Goal: Transaction & Acquisition: Purchase product/service

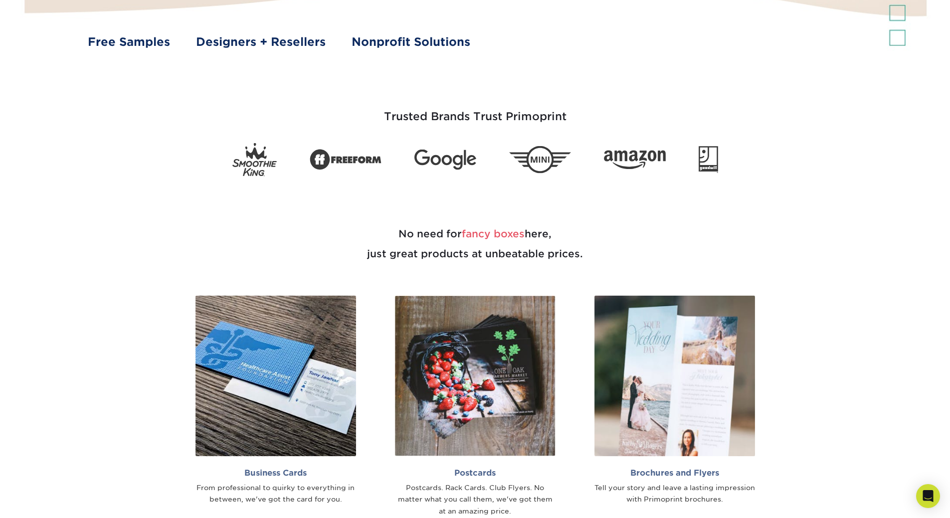
scroll to position [549, 0]
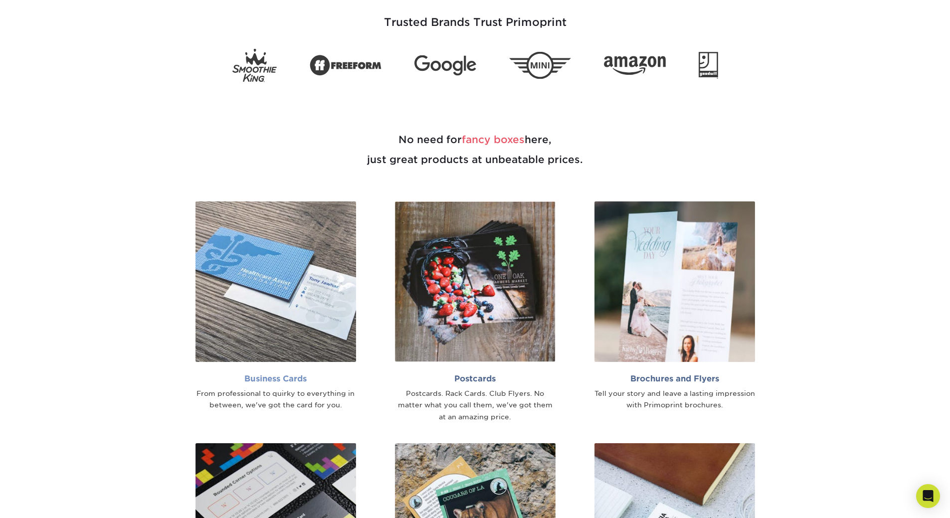
click at [262, 265] on img at bounding box center [275, 281] width 161 height 161
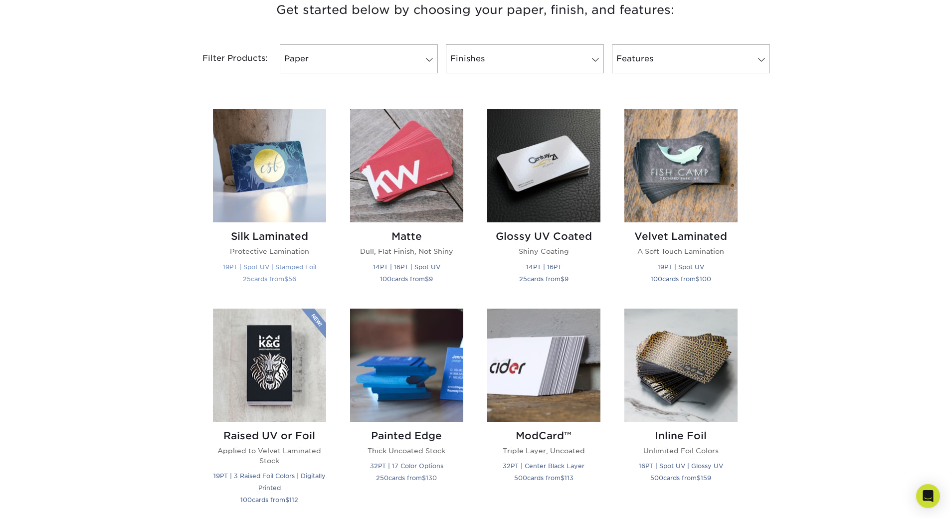
scroll to position [399, 0]
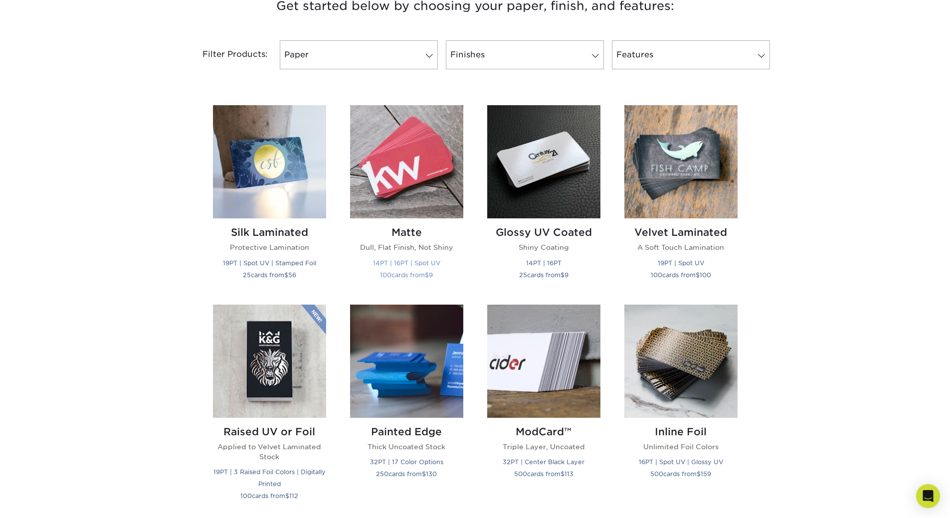
click at [430, 168] on img at bounding box center [406, 161] width 113 height 113
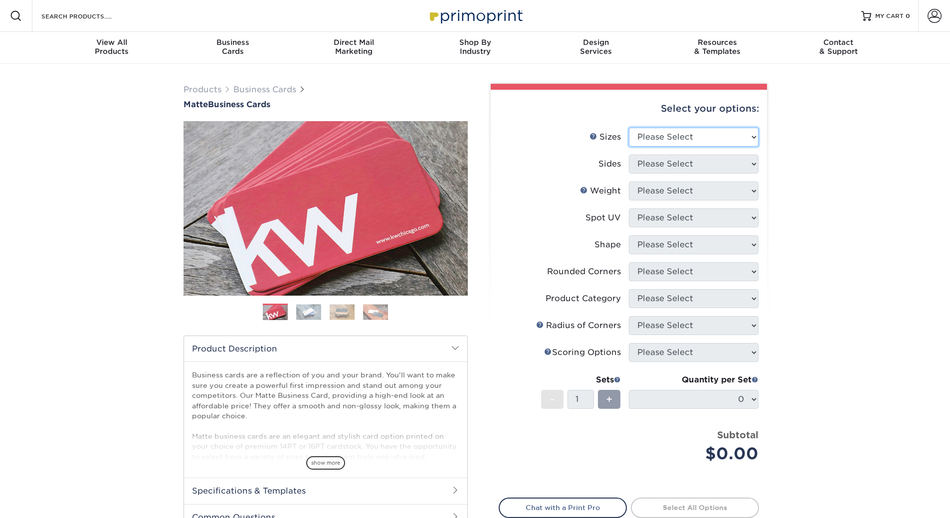
click at [723, 137] on select "Please Select 1.5" x 3.5" - Mini 1.75" x 3.5" - Mini 2" x 2" - Square 2" x 3" -…" at bounding box center [694, 137] width 130 height 19
click at [629, 128] on select "Please Select 1.5" x 3.5" - Mini 1.75" x 3.5" - Mini 2" x 2" - Square 2" x 3" -…" at bounding box center [694, 137] width 130 height 19
click at [681, 139] on select "Please Select 1.5" x 3.5" - Mini 1.75" x 3.5" - Mini 2" x 2" - Square 2" x 3" -…" at bounding box center [694, 137] width 130 height 19
select select "2.00x3.50"
click at [629, 128] on select "Please Select 1.5" x 3.5" - Mini 1.75" x 3.5" - Mini 2" x 2" - Square 2" x 3" -…" at bounding box center [694, 137] width 130 height 19
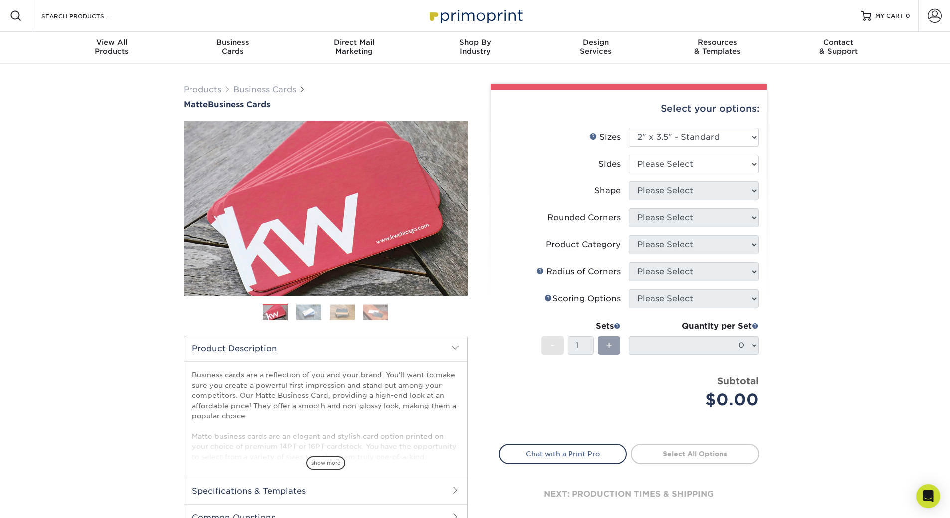
click at [728, 151] on li "Sizes Help Sizes Please Select 1.5" x 3.5" - Mini 1.75" x 3.5" - Mini 2" x 2" -…" at bounding box center [628, 141] width 259 height 27
click at [720, 164] on select "Please Select Print Both Sides Print Front Only" at bounding box center [694, 164] width 130 height 19
select select "13abbda7-1d64-4f25-8bb2-c179b224825d"
click at [629, 155] on select "Please Select Print Both Sides Print Front Only" at bounding box center [694, 164] width 130 height 19
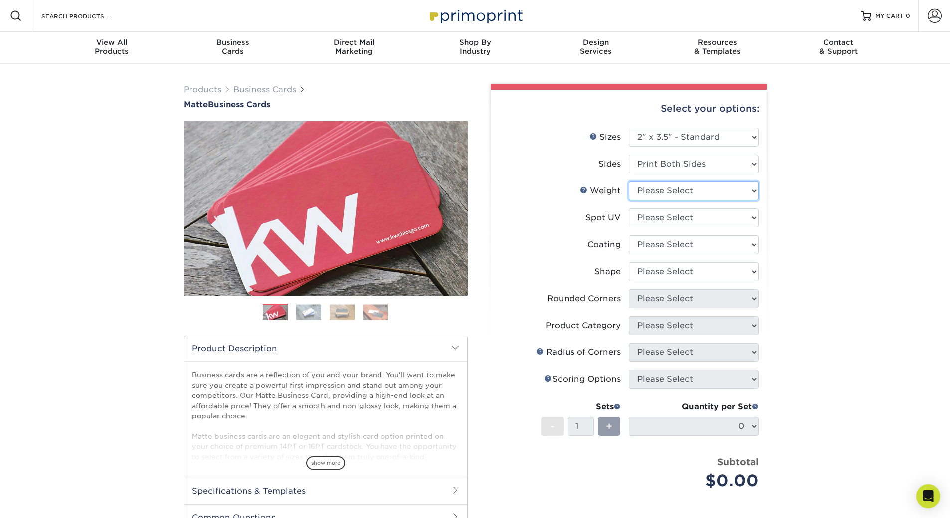
click at [714, 191] on select "Please Select 16PT 14PT" at bounding box center [694, 191] width 130 height 19
select select "14PT"
click at [629, 182] on select "Please Select 16PT 14PT" at bounding box center [694, 191] width 130 height 19
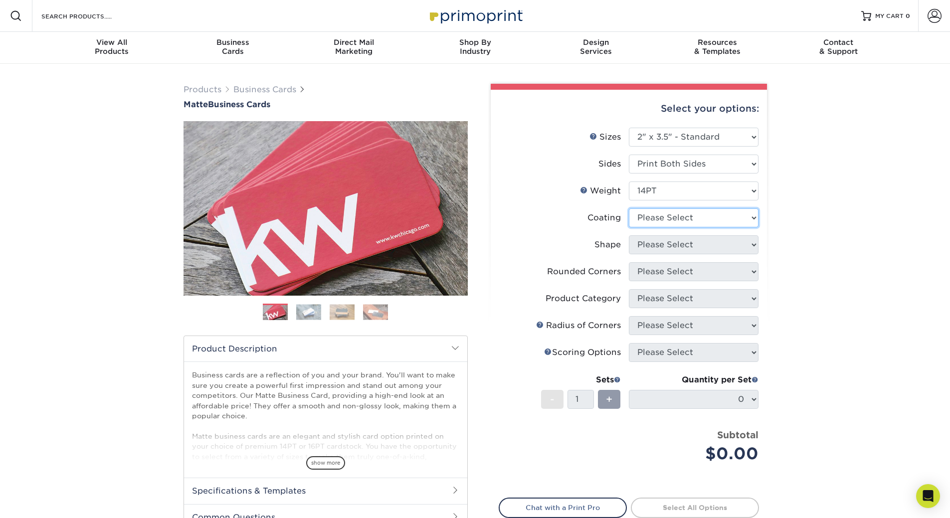
click at [707, 220] on select at bounding box center [694, 217] width 130 height 19
select select "121bb7b5-3b4d-429f-bd8d-bbf80e953313"
click at [629, 208] on select at bounding box center [694, 217] width 130 height 19
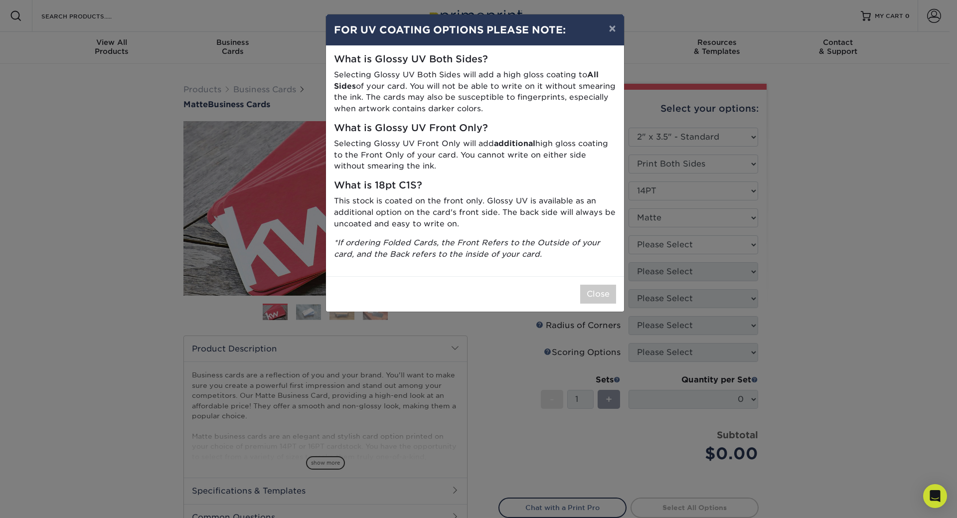
click at [590, 256] on p "*If ordering Folded Cards, the Front Refers to the Outside of your card, and th…" at bounding box center [475, 248] width 282 height 23
click at [605, 297] on button "Close" at bounding box center [598, 294] width 36 height 19
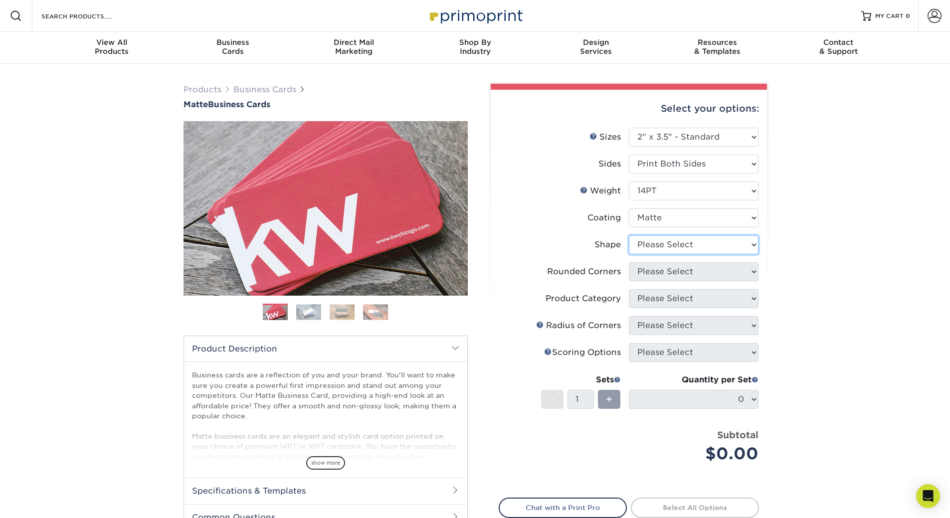
click at [716, 248] on select "Please Select Standard" at bounding box center [694, 244] width 130 height 19
select select "standard"
click at [629, 235] on select "Please Select Standard" at bounding box center [694, 244] width 130 height 19
click at [811, 259] on div "Products Business Cards Matte Business Cards Previous Next 100 $ 9" at bounding box center [475, 339] width 950 height 550
click at [737, 269] on select "Please Select Yes - Round 2 Corners Yes - Round 4 Corners No" at bounding box center [694, 271] width 130 height 19
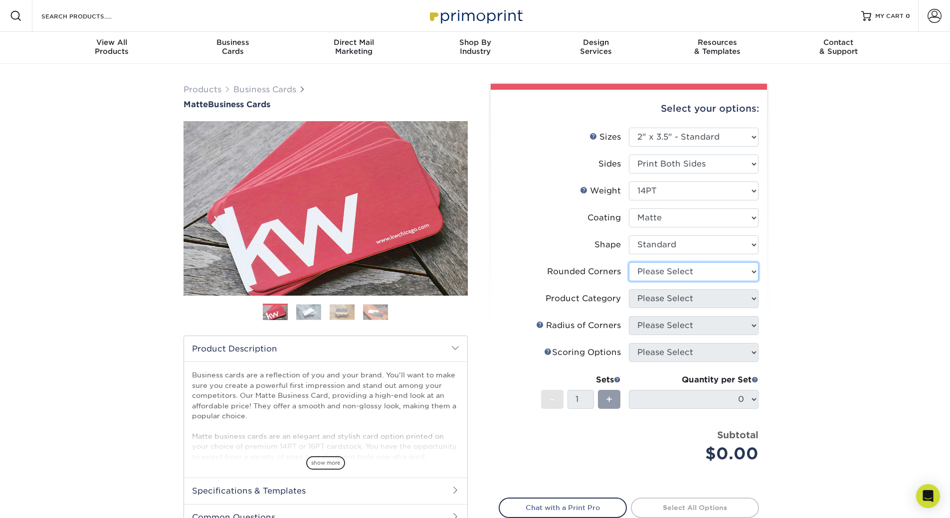
select select "7672df9e-0e0a-464d-8e1f-920c575e4da3"
click at [629, 262] on select "Please Select Yes - Round 2 Corners Yes - Round 4 Corners No" at bounding box center [694, 271] width 130 height 19
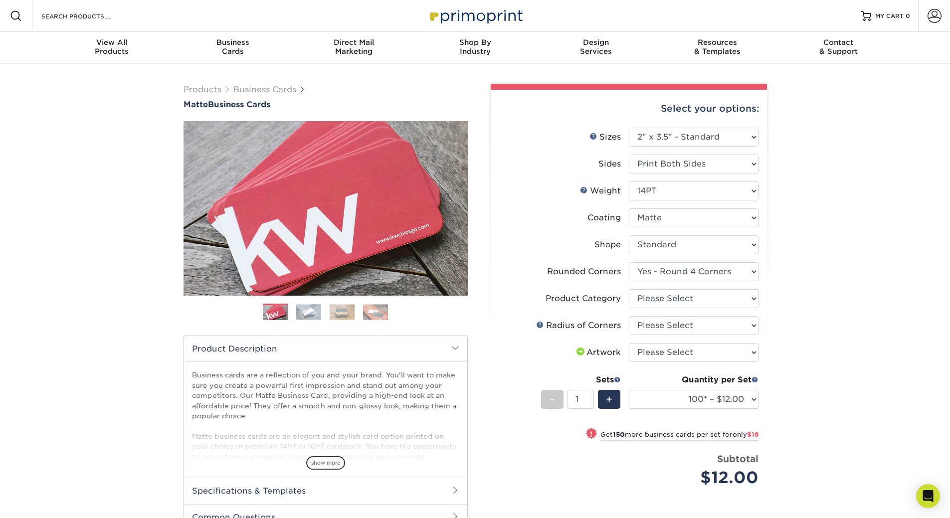
click at [801, 303] on div "Products Business Cards Matte Business Cards Previous Next 100 $ 9" at bounding box center [475, 361] width 950 height 594
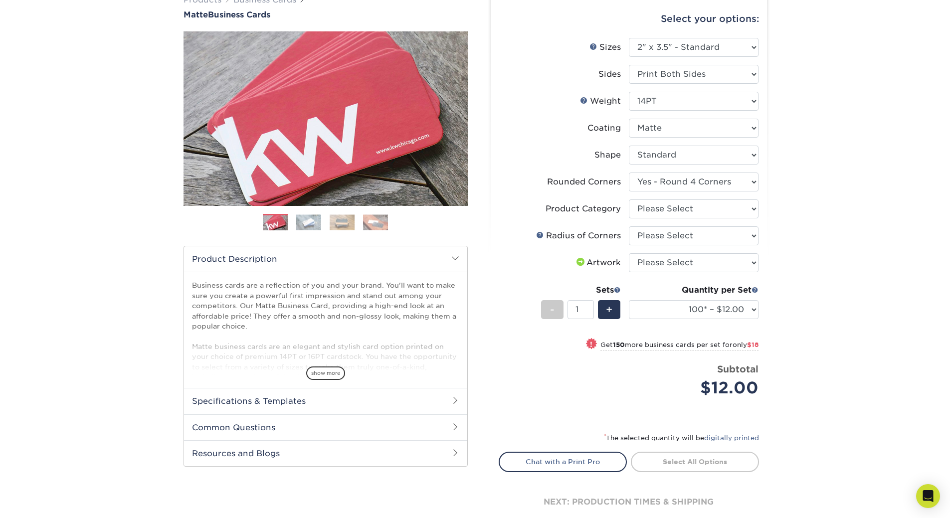
scroll to position [100, 0]
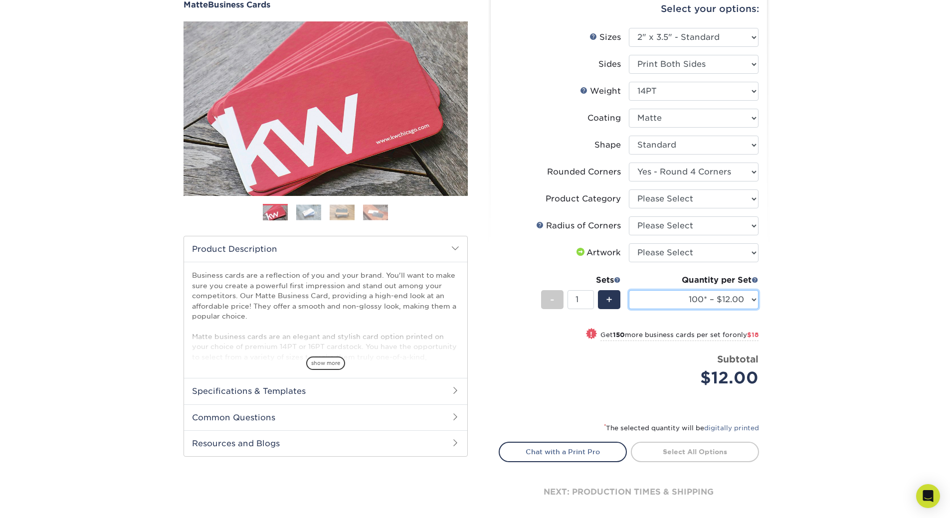
click at [677, 303] on select "100* – $12.00 250* – $30.00 500 – $60.00 1000 – $74.00 2500 – $136.00 5000 – $2…" at bounding box center [694, 299] width 130 height 19
select select "250* – $30.00"
click at [629, 290] on select "100* – $12.00 250* – $30.00 500 – $60.00 1000 – $74.00 2500 – $136.00 5000 – $2…" at bounding box center [694, 299] width 130 height 19
click at [857, 279] on div "Products Business Cards Matte Business Cards Previous Next 100 $ 9" at bounding box center [475, 261] width 950 height 594
click at [739, 183] on li "Rounded Corners Please Select Yes - Round 2 Corners Yes - Round 4 Corners No" at bounding box center [628, 176] width 259 height 27
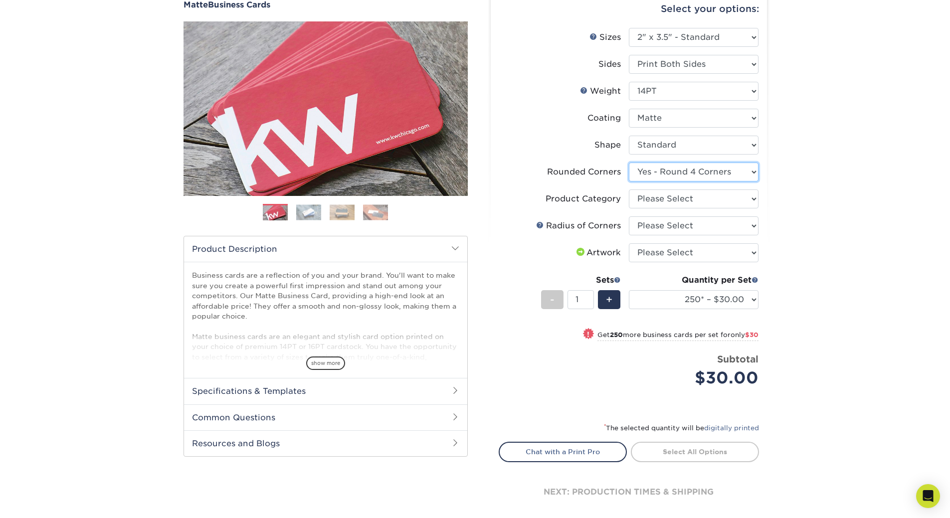
click at [737, 176] on select "Please Select Yes - Round 2 Corners Yes - Round 4 Corners No" at bounding box center [694, 172] width 130 height 19
select select "-1"
click at [629, 163] on select "Please Select Yes - Round 2 Corners Yes - Round 4 Corners No" at bounding box center [694, 172] width 130 height 19
select select
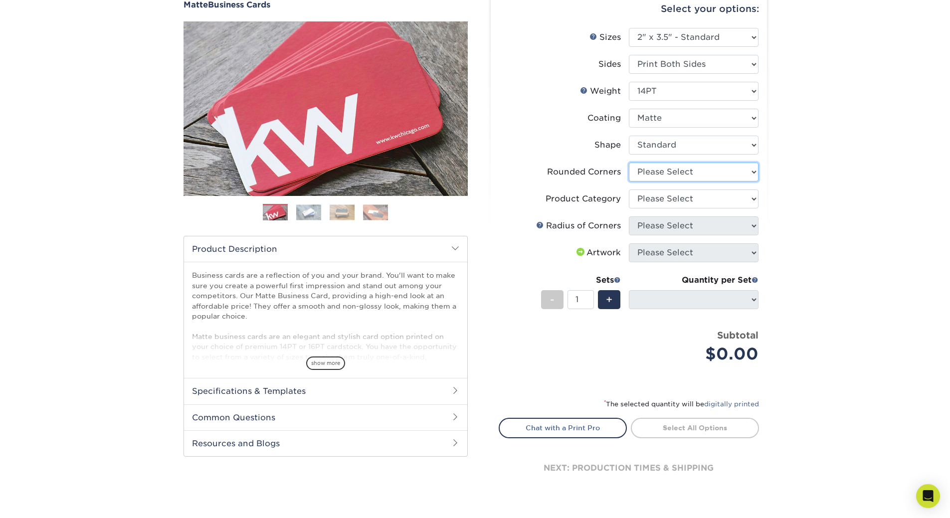
click at [726, 173] on select "Please Select Yes - Round 2 Corners Yes - Round 4 Corners No" at bounding box center [694, 172] width 130 height 19
select select "0"
click at [629, 163] on select "Please Select Yes - Round 2 Corners Yes - Round 4 Corners No" at bounding box center [694, 172] width 130 height 19
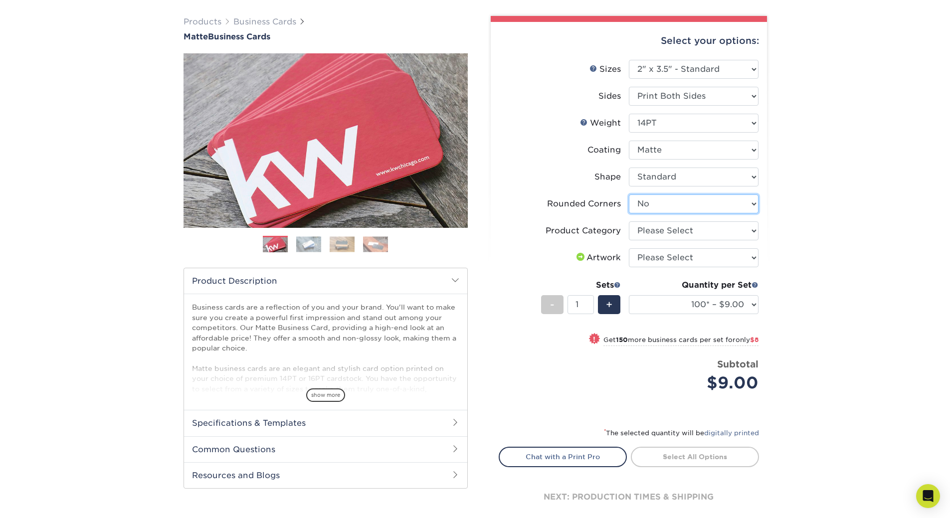
scroll to position [50, 0]
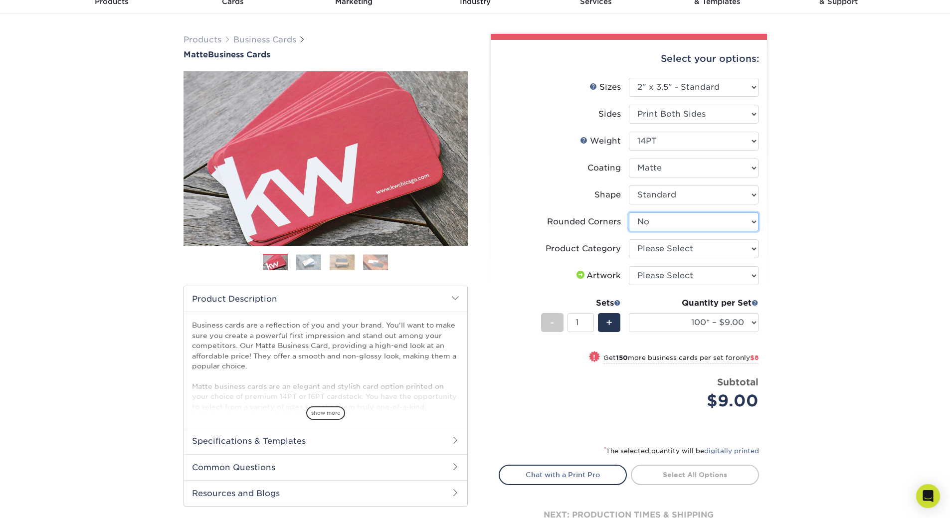
click at [690, 221] on select "Please Select Yes - Round 2 Corners Yes - Round 4 Corners No" at bounding box center [694, 221] width 130 height 19
click at [685, 331] on select "100* – $9.00 250* – $17.00 500 – $33.00 1000 – $42.00 (free shipping*) 2500 – $…" at bounding box center [694, 322] width 130 height 19
select select "1000 – $42.00 (free shipping*)"
click at [629, 313] on select "100* – $9.00 250* – $17.00 500 – $33.00 1000 – $42.00 (free shipping*) 2500 – $…" at bounding box center [694, 322] width 130 height 19
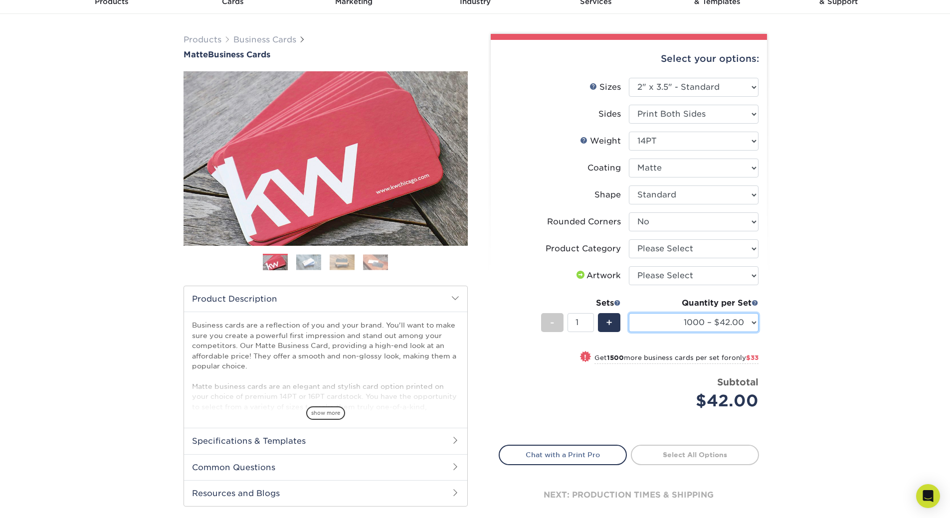
scroll to position [0, 0]
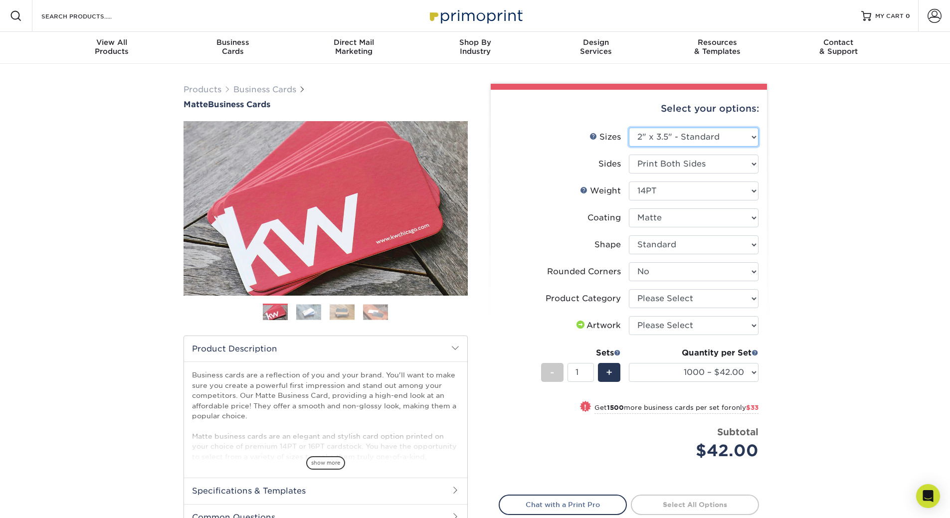
click at [697, 144] on select "Please Select 1.5" x 3.5" - Mini 1.75" x 3.5" - Mini 2" x 2" - Square 2" x 3" -…" at bounding box center [694, 137] width 130 height 19
select select "2.00x3.00"
click at [629, 128] on select "Please Select 1.5" x 3.5" - Mini 1.75" x 3.5" - Mini 2" x 2" - Square 2" x 3" -…" at bounding box center [694, 137] width 130 height 19
select select "-1"
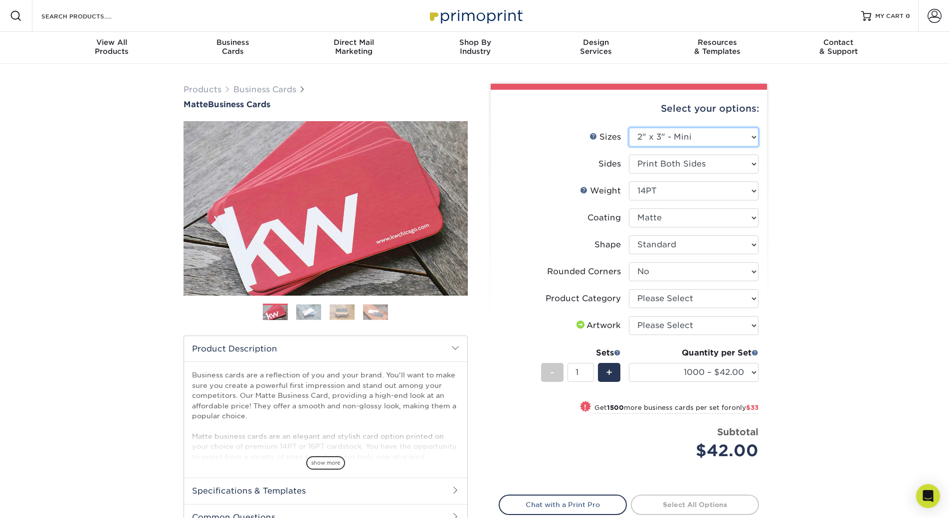
select select
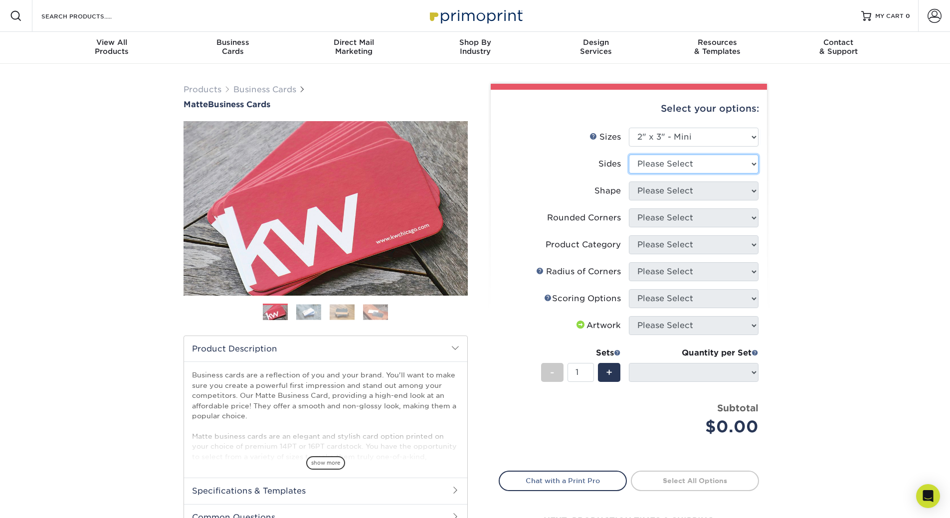
click at [689, 170] on select "Please Select Print Both Sides Print Front Only" at bounding box center [694, 164] width 130 height 19
select select "13abbda7-1d64-4f25-8bb2-c179b224825d"
click at [629, 155] on select "Please Select Print Both Sides Print Front Only" at bounding box center [694, 164] width 130 height 19
select select
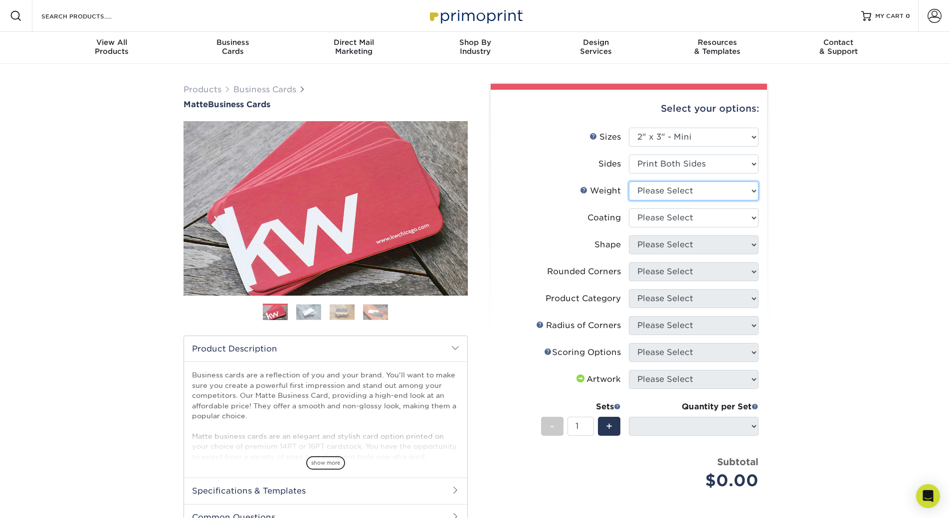
click at [682, 188] on select "Please Select 14PT 16PT" at bounding box center [694, 191] width 130 height 19
select select "14PT"
click at [629, 182] on select "Please Select 14PT 16PT" at bounding box center [694, 191] width 130 height 19
select select "-1"
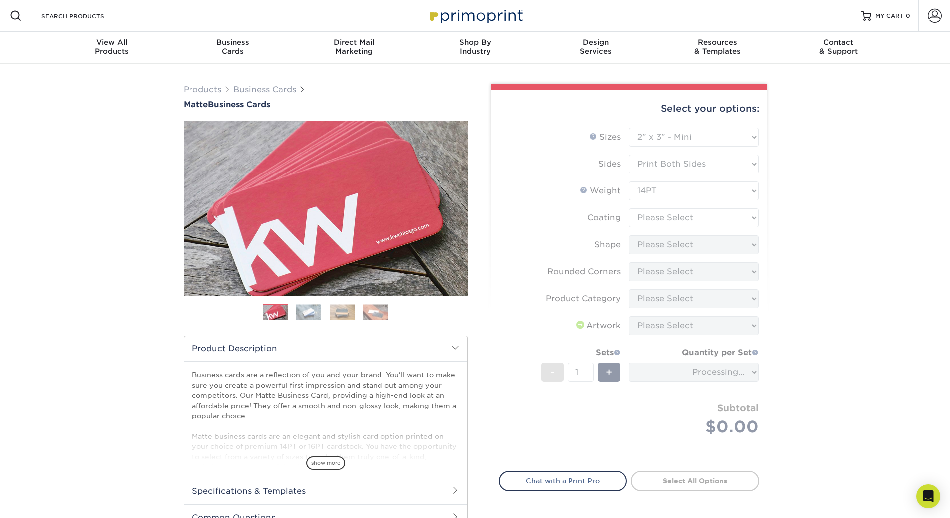
click at [684, 220] on form "Sizes Help Sizes Please Select 1.5" x 3.5" - Mini 1.75" x 3.5" - Mini 2" x 2" -…" at bounding box center [629, 294] width 260 height 332
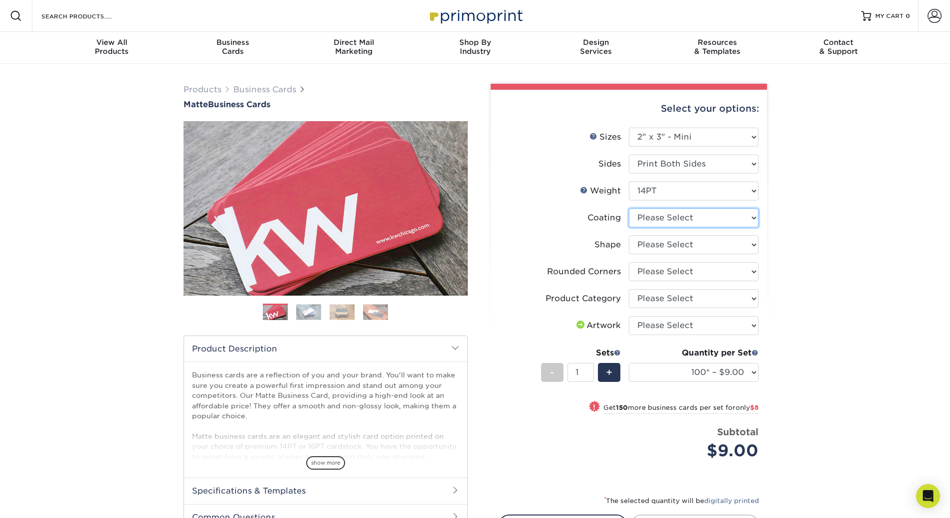
click at [671, 215] on select at bounding box center [694, 217] width 130 height 19
select select "121bb7b5-3b4d-429f-bd8d-bbf80e953313"
click at [629, 208] on select at bounding box center [694, 217] width 130 height 19
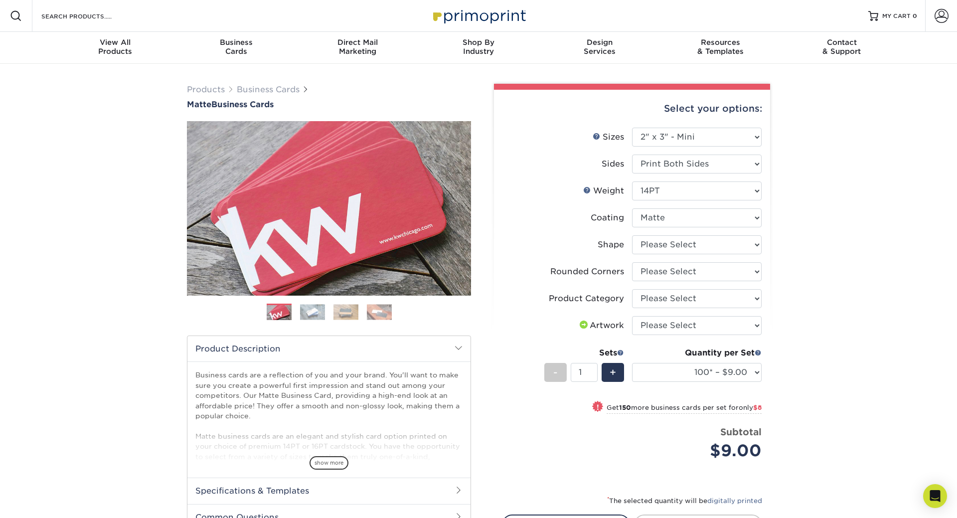
select select "-1"
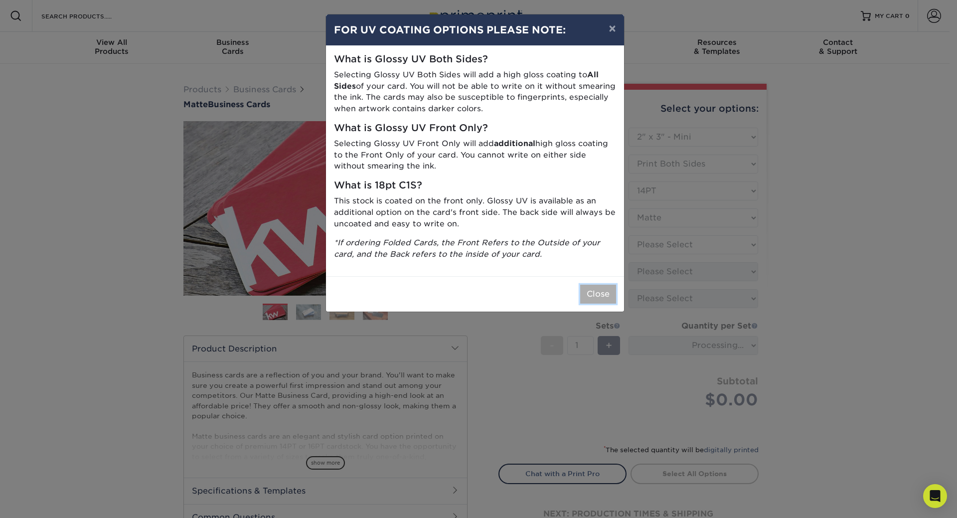
click at [602, 292] on button "Close" at bounding box center [598, 294] width 36 height 19
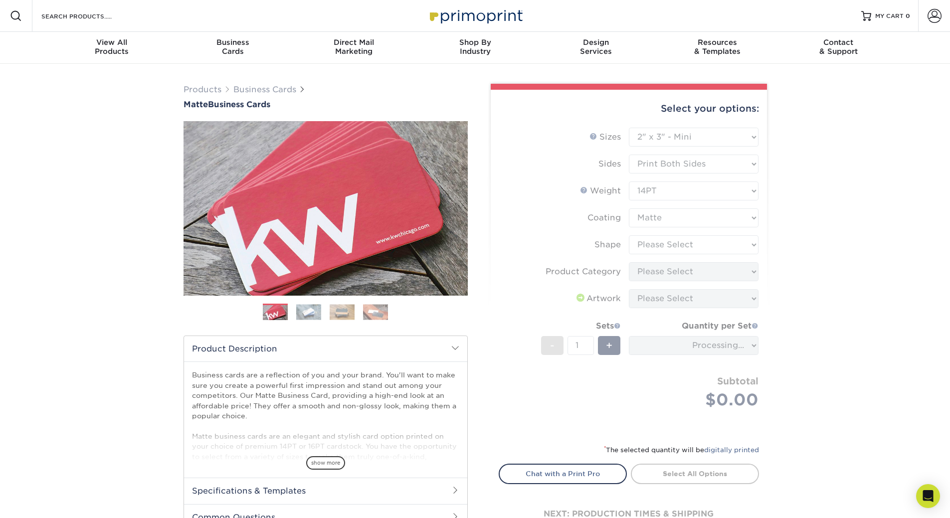
click at [672, 247] on form "Sizes Help Sizes Please Select 1.5" x 3.5" - Mini 1.75" x 3.5" - Mini 2" x 2" -…" at bounding box center [629, 280] width 260 height 305
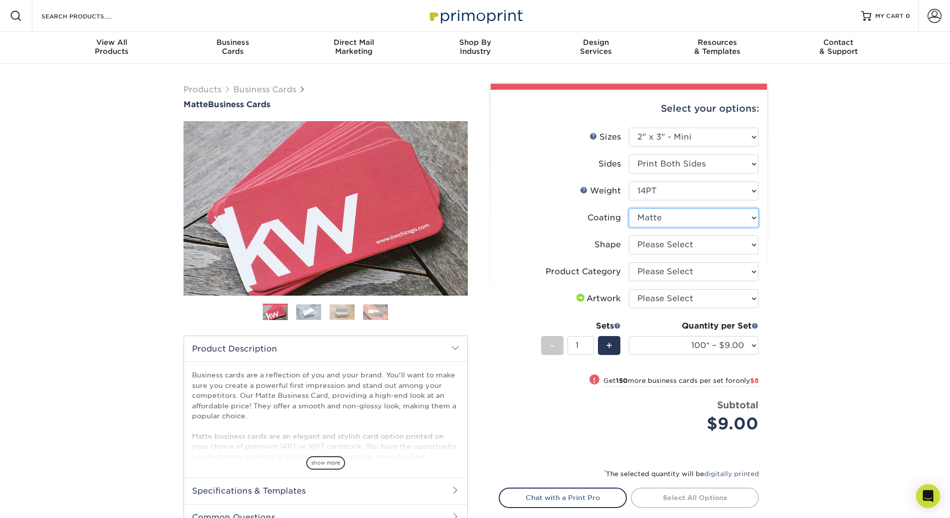
click at [718, 220] on select at bounding box center [694, 217] width 130 height 19
drag, startPoint x: 718, startPoint y: 220, endPoint x: 713, endPoint y: 226, distance: 8.2
click at [718, 220] on select at bounding box center [694, 217] width 130 height 19
click at [699, 245] on select "Please Select Standard" at bounding box center [694, 244] width 130 height 19
select select "standard"
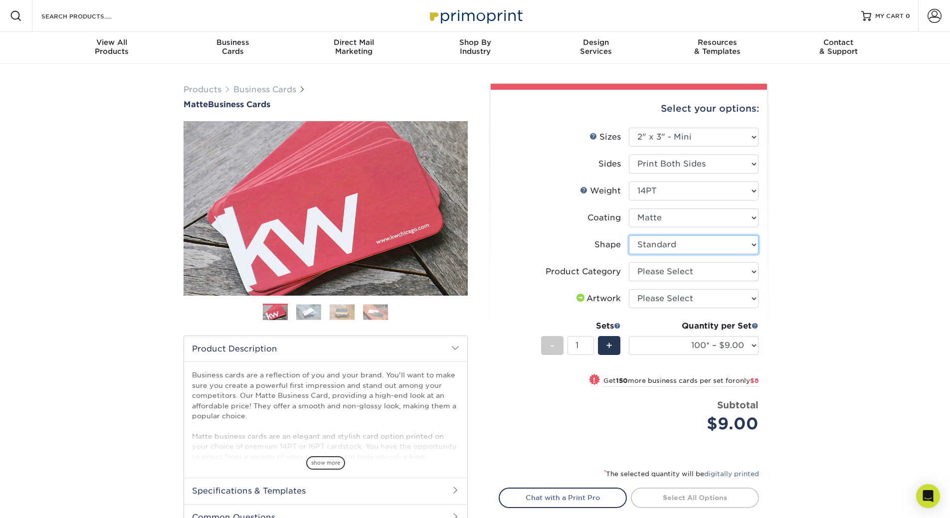
click at [629, 235] on select "Please Select Standard" at bounding box center [694, 244] width 130 height 19
select select "-1"
click at [665, 274] on select "Please Select Business Cards" at bounding box center [694, 271] width 130 height 19
select select "3b5148f1-0588-4f88-a218-97bcfdce65c1"
click at [629, 262] on select "Please Select Business Cards" at bounding box center [694, 271] width 130 height 19
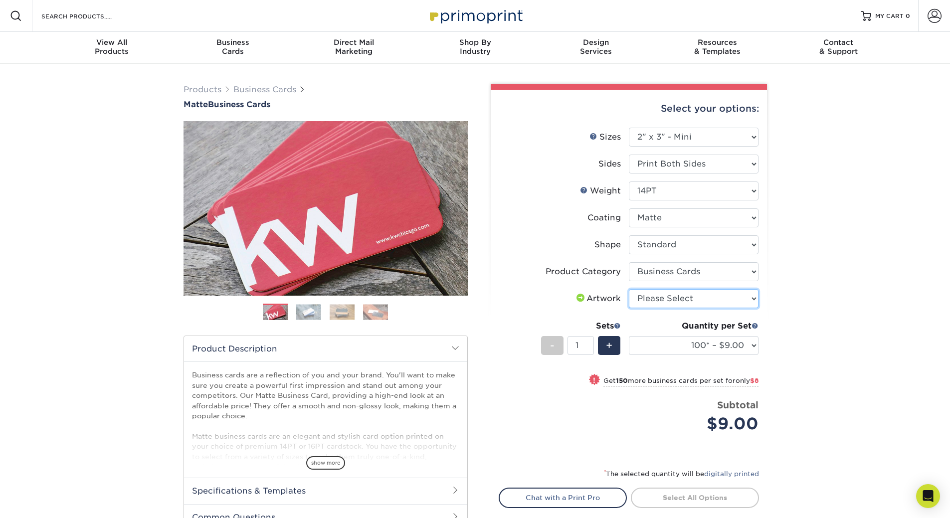
click at [659, 301] on select "Please Select I will upload files I need a design - $100" at bounding box center [694, 298] width 130 height 19
select select "upload"
click at [629, 289] on select "Please Select I will upload files I need a design - $100" at bounding box center [694, 298] width 130 height 19
click at [840, 333] on div "Products Business Cards Matte Business Cards Previous Next 100 $ 9" at bounding box center [475, 334] width 950 height 540
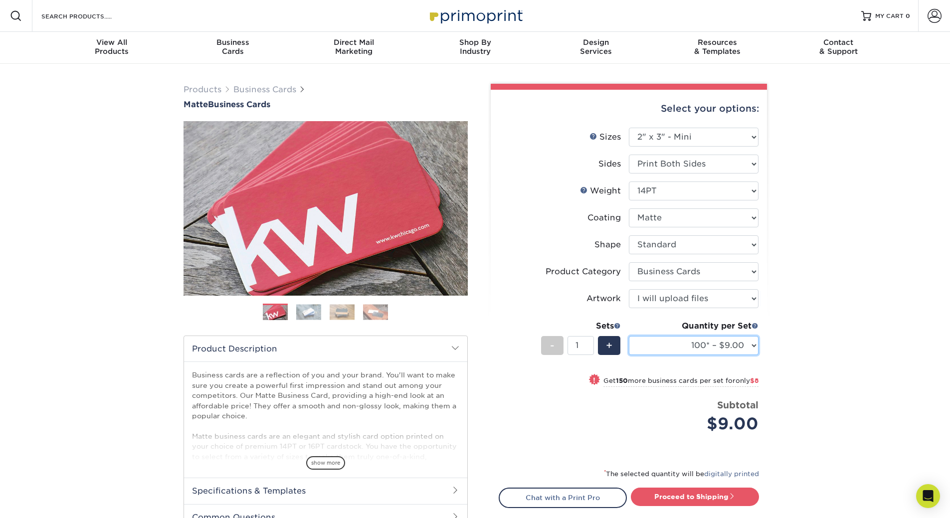
click at [745, 344] on select "100* – $9.00 250* – $17.00 500 – $33.00 1000 – $47.00 2500 – $101.00 5000 – $14…" at bounding box center [694, 345] width 130 height 19
click at [786, 309] on div "Products Business Cards Matte Business Cards Previous Next 100 $ 9" at bounding box center [475, 334] width 950 height 540
click at [684, 133] on select "Please Select 1.5" x 3.5" - Mini 1.75" x 3.5" - Mini 2" x 2" - Square 2" x 3" -…" at bounding box center [694, 137] width 130 height 19
select select "2.00x2.00"
click at [629, 128] on select "Please Select 1.5" x 3.5" - Mini 1.75" x 3.5" - Mini 2" x 2" - Square 2" x 3" -…" at bounding box center [694, 137] width 130 height 19
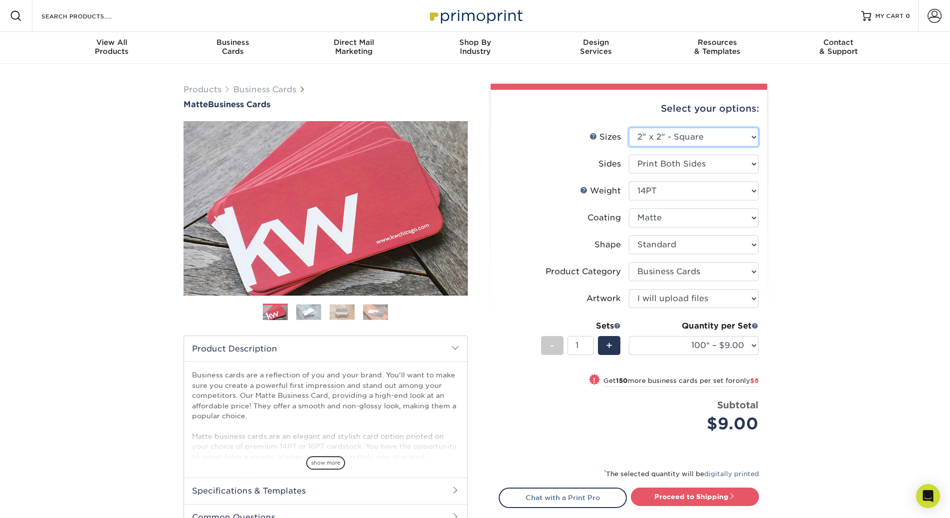
select select "-1"
select select
select select "-1"
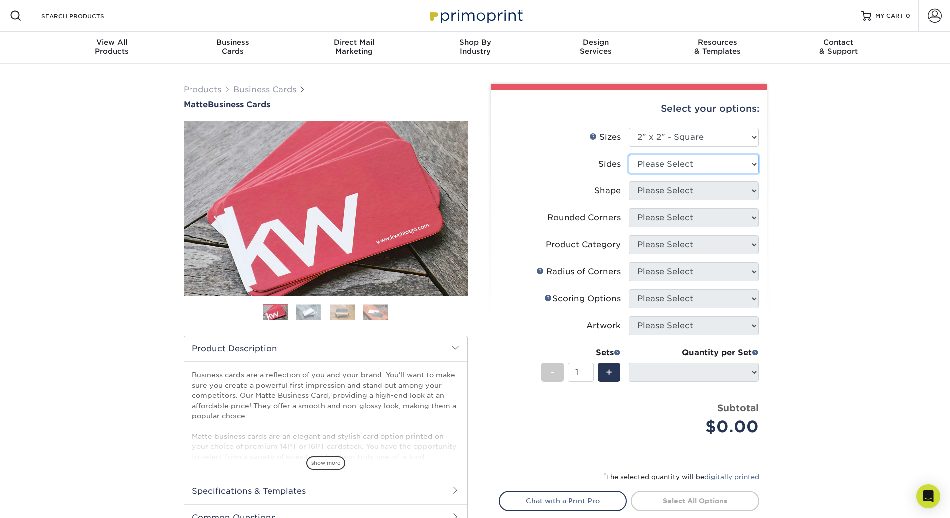
click at [680, 163] on select "Please Select Print Both Sides Print Front Only" at bounding box center [694, 164] width 130 height 19
select select "13abbda7-1d64-4f25-8bb2-c179b224825d"
click at [629, 155] on select "Please Select Print Both Sides Print Front Only" at bounding box center [694, 164] width 130 height 19
select select
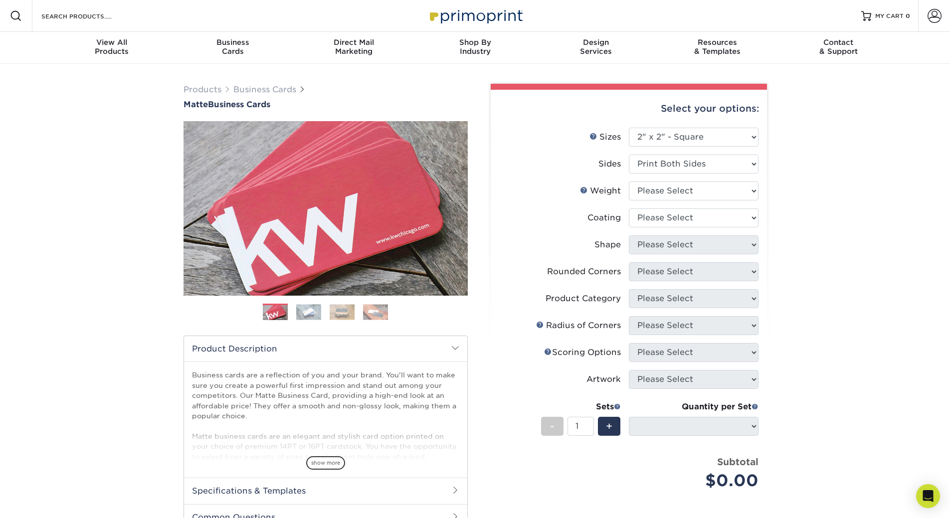
click at [684, 181] on ul "Sizes Help Sizes Please Select 1.5" x 3.5" - Mini 1.75" x 3.5" - Mini 2" x 2" -…" at bounding box center [629, 316] width 260 height 377
click at [686, 188] on select "Please Select 14PT 16PT" at bounding box center [694, 191] width 130 height 19
select select "14PT"
click at [629, 182] on select "Please Select 14PT 16PT" at bounding box center [694, 191] width 130 height 19
select select "-1"
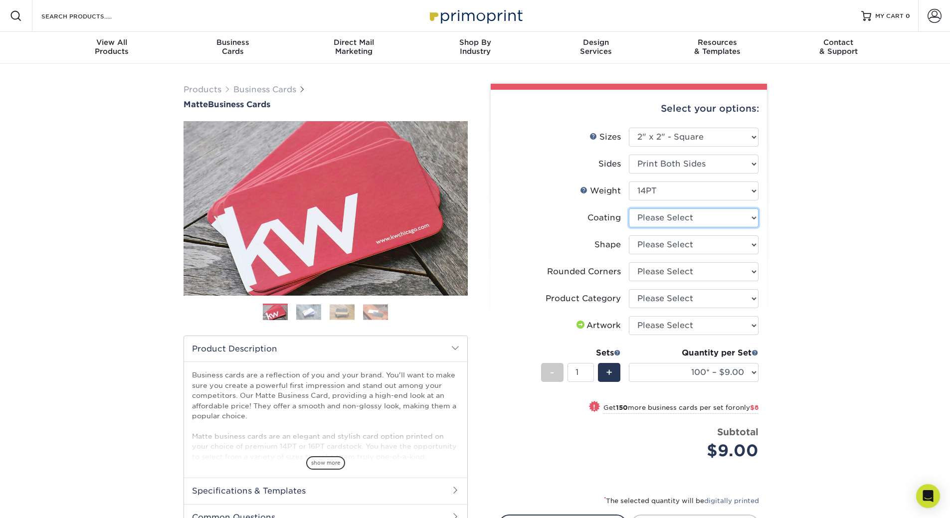
click at [704, 220] on select at bounding box center [694, 217] width 130 height 19
select select "121bb7b5-3b4d-429f-bd8d-bbf80e953313"
click at [629, 208] on select at bounding box center [694, 217] width 130 height 19
select select "-1"
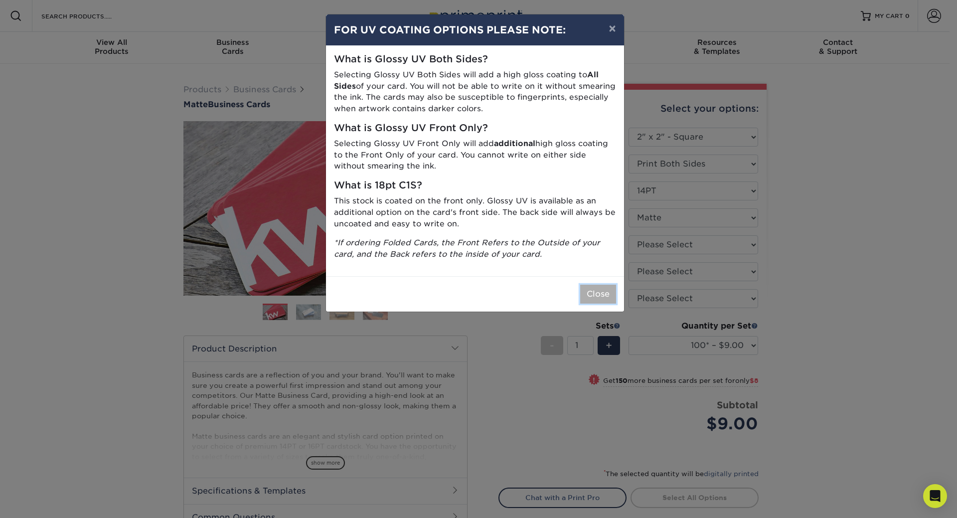
click at [590, 294] on button "Close" at bounding box center [598, 294] width 36 height 19
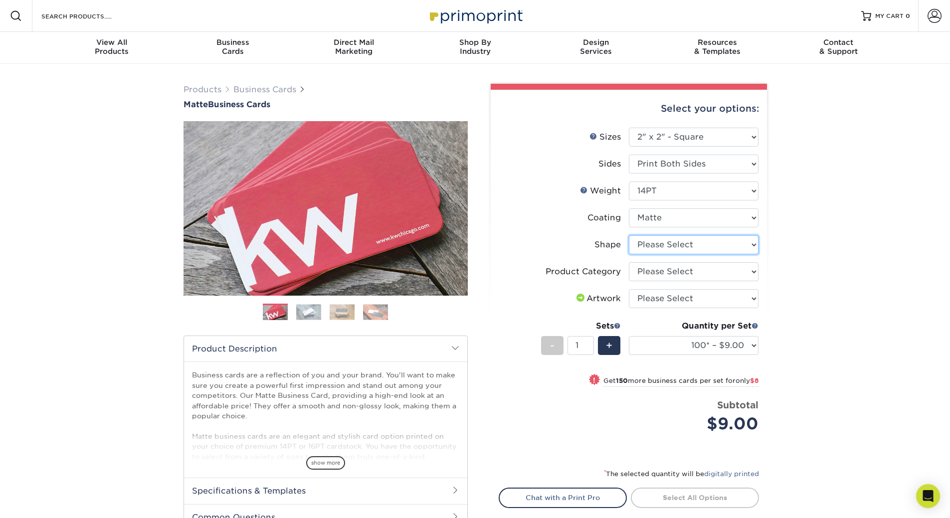
click at [717, 246] on select "Please Select Standard" at bounding box center [694, 244] width 130 height 19
select select "standard"
click at [629, 235] on select "Please Select Standard" at bounding box center [694, 244] width 130 height 19
select select "-1"
click at [709, 276] on select "Please Select Business Cards" at bounding box center [694, 271] width 130 height 19
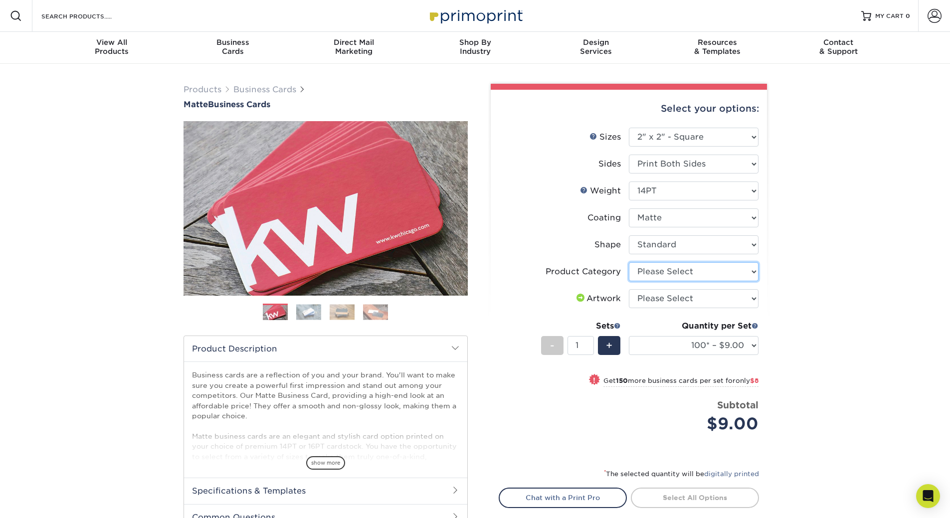
select select "3b5148f1-0588-4f88-a218-97bcfdce65c1"
click at [629, 262] on select "Please Select Business Cards" at bounding box center [694, 271] width 130 height 19
click at [702, 298] on select "Please Select I will upload files I need a design - $100" at bounding box center [694, 298] width 130 height 19
select select "upload"
click at [629, 289] on select "Please Select I will upload files I need a design - $100" at bounding box center [694, 298] width 130 height 19
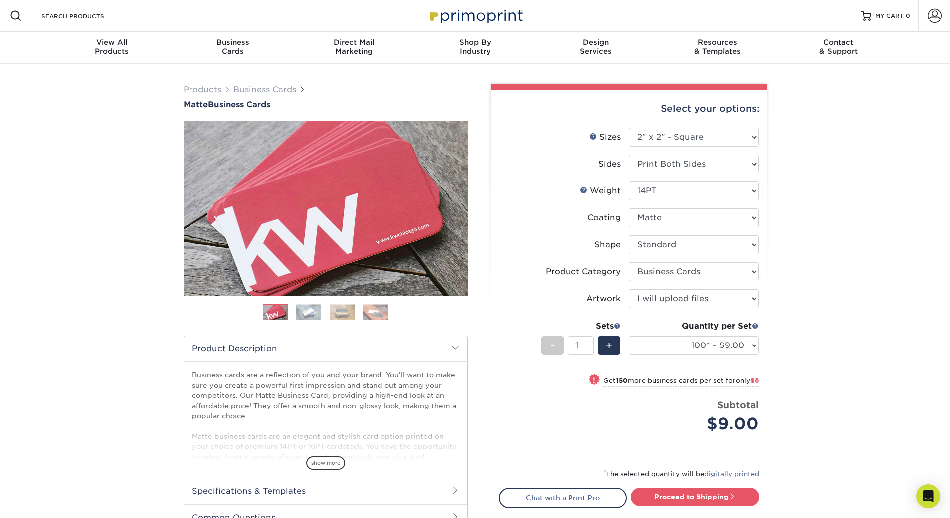
click at [816, 344] on div "Products Business Cards Matte Business Cards Previous Next 100 $ 9" at bounding box center [475, 334] width 950 height 540
click at [692, 348] on select "100* – $9.00 250* – $17.00 500 – $33.00 1000 – $47.00 2500 – $101.00 5000 – $14…" at bounding box center [694, 345] width 130 height 19
click at [629, 336] on select "100* – $9.00 250* – $17.00 500 – $33.00 1000 – $47.00 2500 – $101.00 5000 – $14…" at bounding box center [694, 345] width 130 height 19
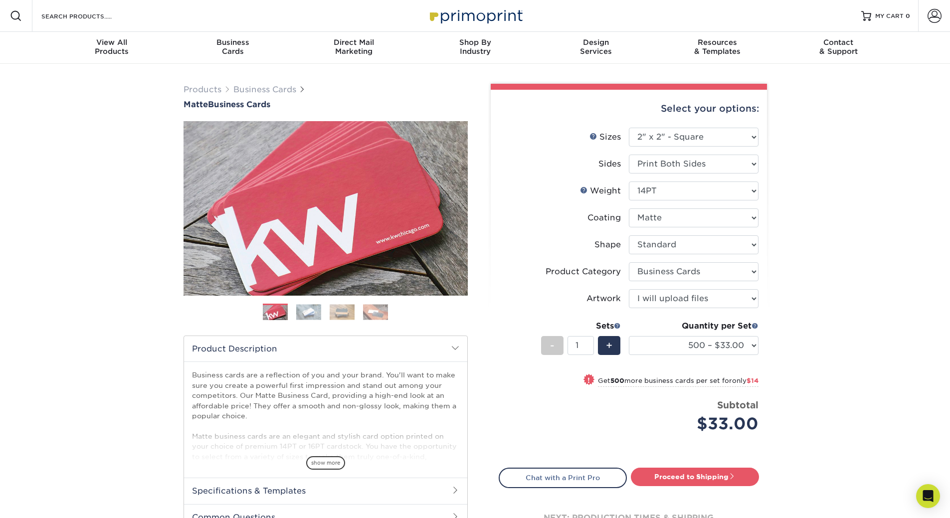
click at [813, 358] on div "Products Business Cards Matte Business Cards Previous Next 100 $ 9" at bounding box center [475, 330] width 950 height 533
click at [711, 348] on select "100* – $9.00 250* – $17.00 500 – $33.00 1000 – $47.00 2500 – $101.00 5000 – $14…" at bounding box center [694, 345] width 130 height 19
click at [720, 342] on select "100* – $9.00 250* – $17.00 500 – $33.00 1000 – $47.00 2500 – $101.00 5000 – $14…" at bounding box center [694, 345] width 130 height 19
select select "100* – $9.00"
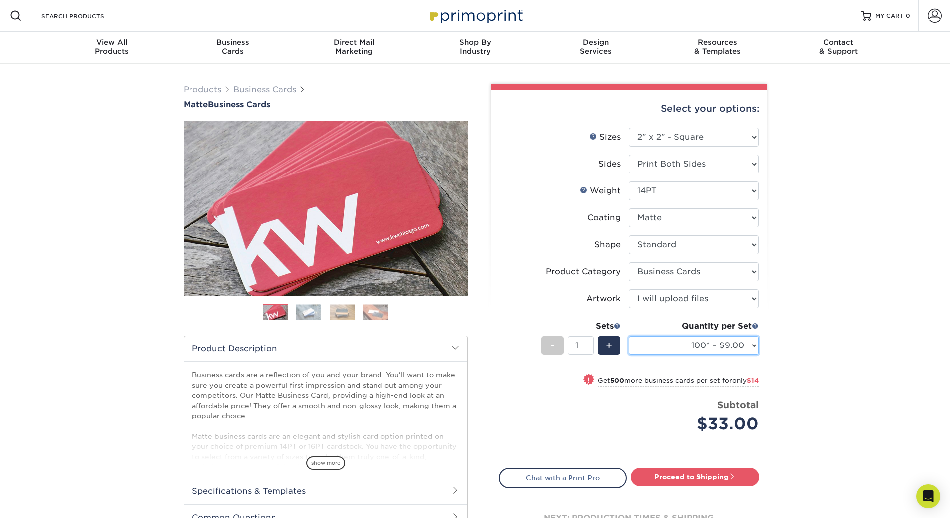
click at [629, 336] on select "100* – $9.00 250* – $17.00 500 – $33.00 1000 – $47.00 2500 – $101.00 5000 – $14…" at bounding box center [694, 345] width 130 height 19
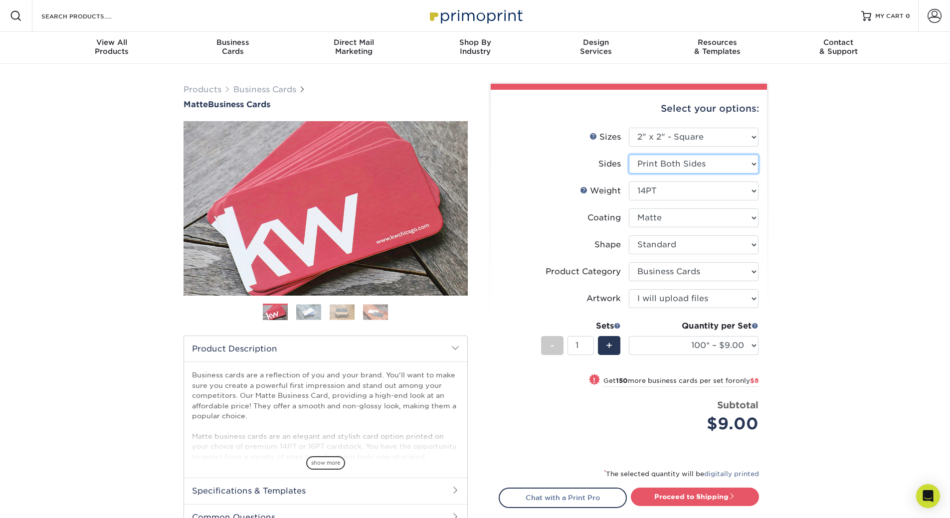
click at [680, 167] on select "Please Select Print Both Sides Print Front Only" at bounding box center [694, 164] width 130 height 19
select select "32d3c223-f82c-492b-b915-ba065a00862f"
click at [629, 155] on select "Please Select Print Both Sides Print Front Only" at bounding box center [694, 164] width 130 height 19
select select "-1"
select select
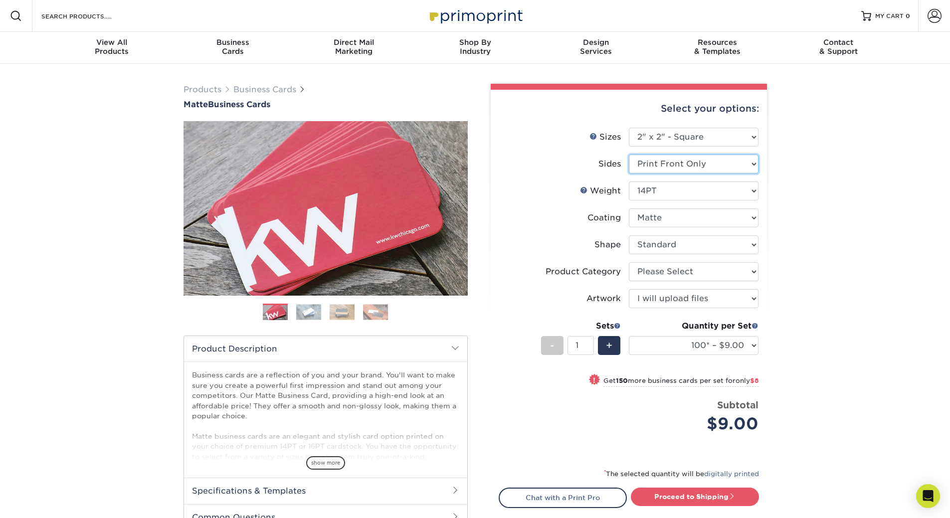
select select "-1"
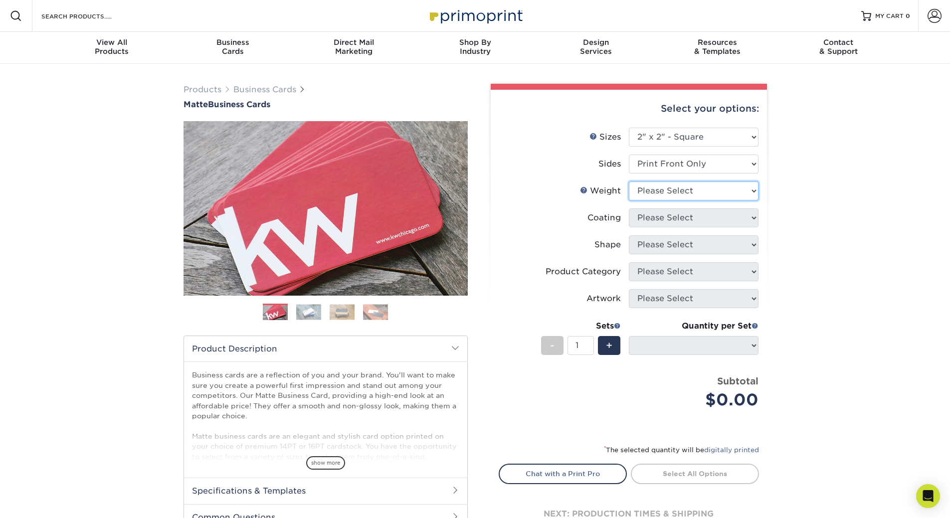
click at [676, 187] on select "Please Select 14PT 16PT" at bounding box center [694, 191] width 130 height 19
select select "14PT"
click at [629, 182] on select "Please Select 14PT 16PT" at bounding box center [694, 191] width 130 height 19
select select "-1"
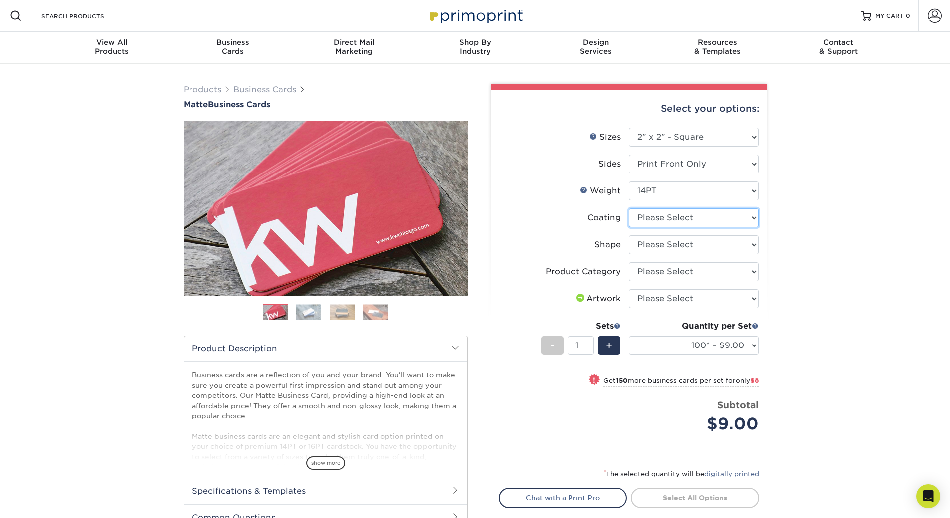
click at [676, 225] on select at bounding box center [694, 217] width 130 height 19
select select "121bb7b5-3b4d-429f-bd8d-bbf80e953313"
click at [629, 208] on select at bounding box center [694, 217] width 130 height 19
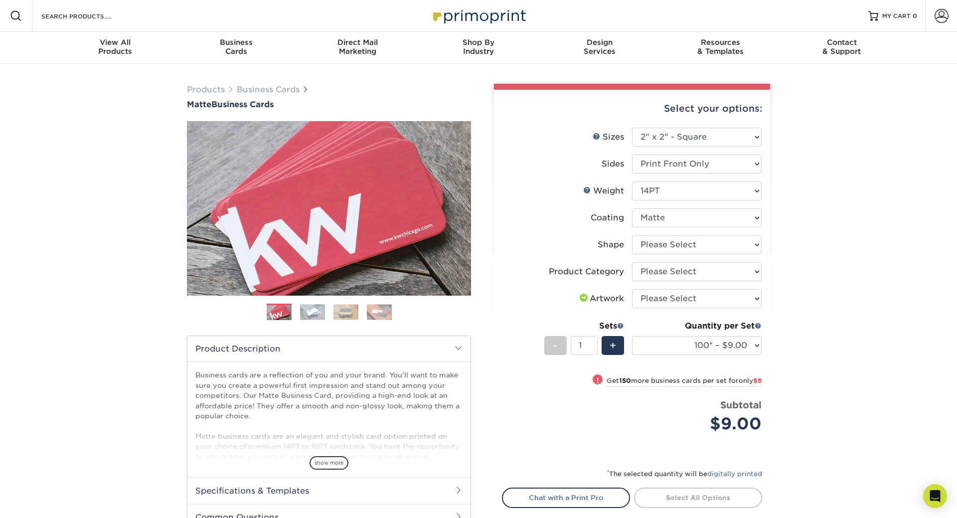
select select "-1"
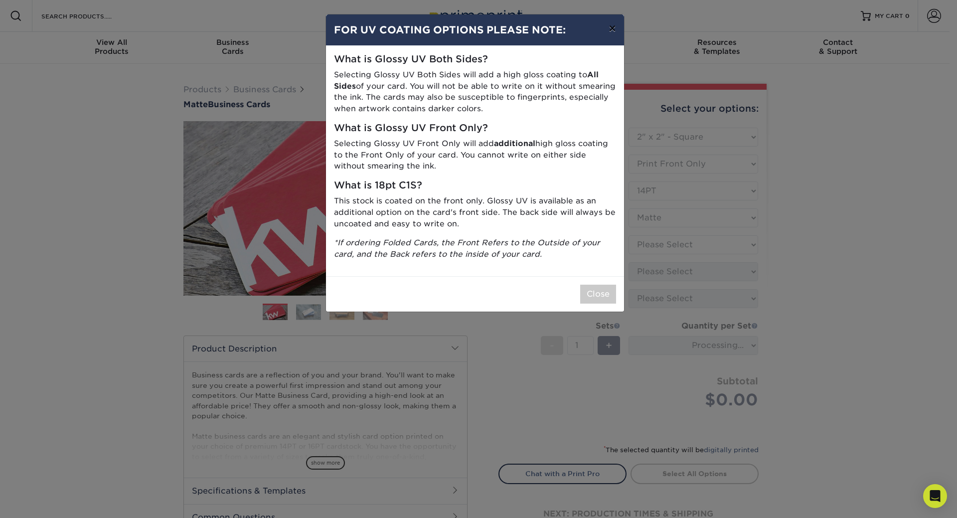
click at [619, 29] on button "×" at bounding box center [612, 28] width 23 height 28
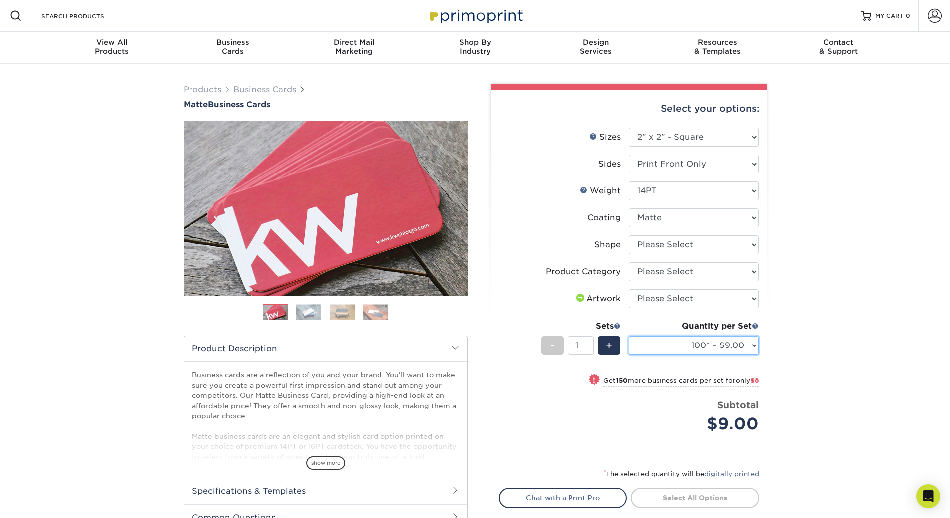
click at [691, 353] on select "100* – $9.00 250* – $17.00 500 – $33.00 1000 – $47.00 2500 – $97.00 5000 – $143…" at bounding box center [694, 345] width 130 height 19
click at [799, 382] on div "Products Business Cards Matte Business Cards Previous Next 100 $ 9" at bounding box center [475, 334] width 950 height 540
click at [724, 359] on div "Quantity per Set 100* – $9.00 250* – $17.00 500 – $33.00 1000 – $47.00 2500 – $…" at bounding box center [694, 343] width 130 height 46
drag, startPoint x: 805, startPoint y: 0, endPoint x: 656, endPoint y: 136, distance: 201.9
click at [656, 141] on select "Please Select 1.5" x 3.5" - Mini 1.75" x 3.5" - Mini 2" x 2" - Square 2" x 3" -…" at bounding box center [694, 137] width 130 height 19
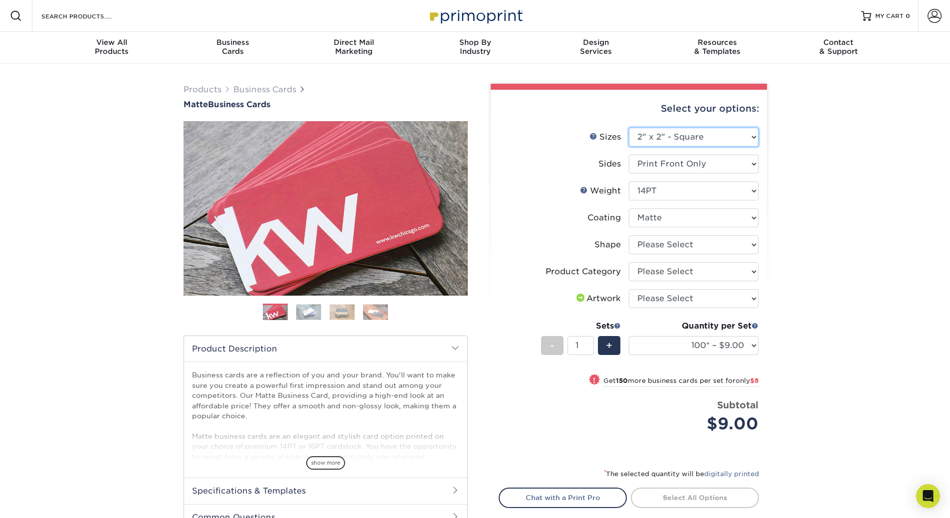
select select "2.00x3.00"
click at [629, 128] on select "Please Select 1.5" x 3.5" - Mini 1.75" x 3.5" - Mini 2" x 2" - Square 2" x 3" -…" at bounding box center [694, 137] width 130 height 19
select select
select select "-1"
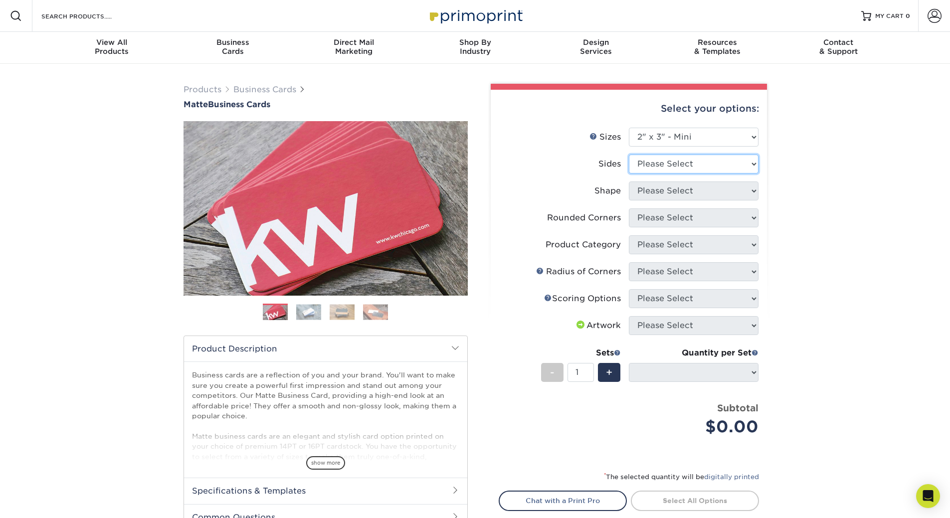
click at [684, 163] on select "Please Select Print Both Sides Print Front Only" at bounding box center [694, 164] width 130 height 19
